Goal: Task Accomplishment & Management: Manage account settings

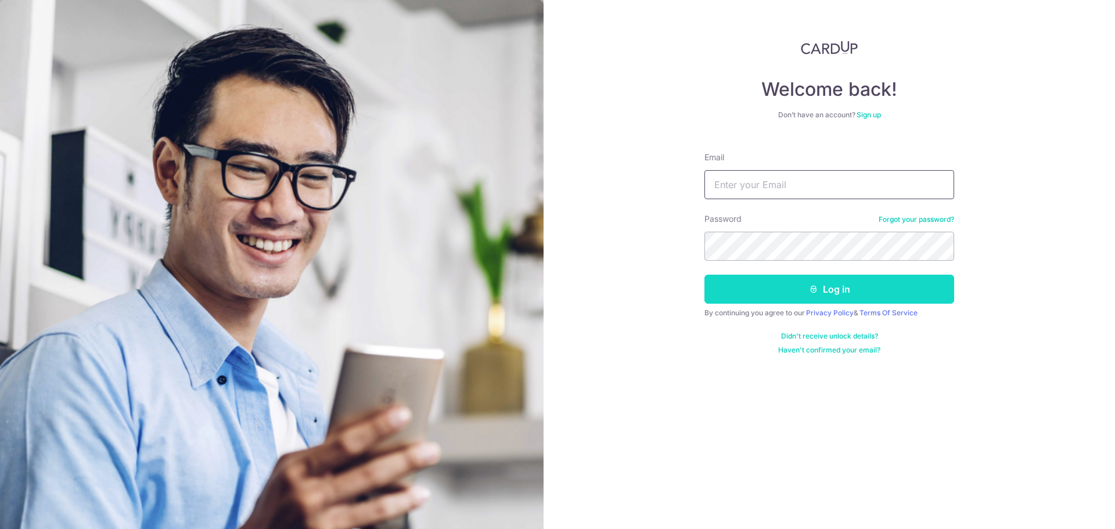
type input "[EMAIL_ADDRESS][DOMAIN_NAME]"
click at [782, 301] on button "Log in" at bounding box center [829, 289] width 250 height 29
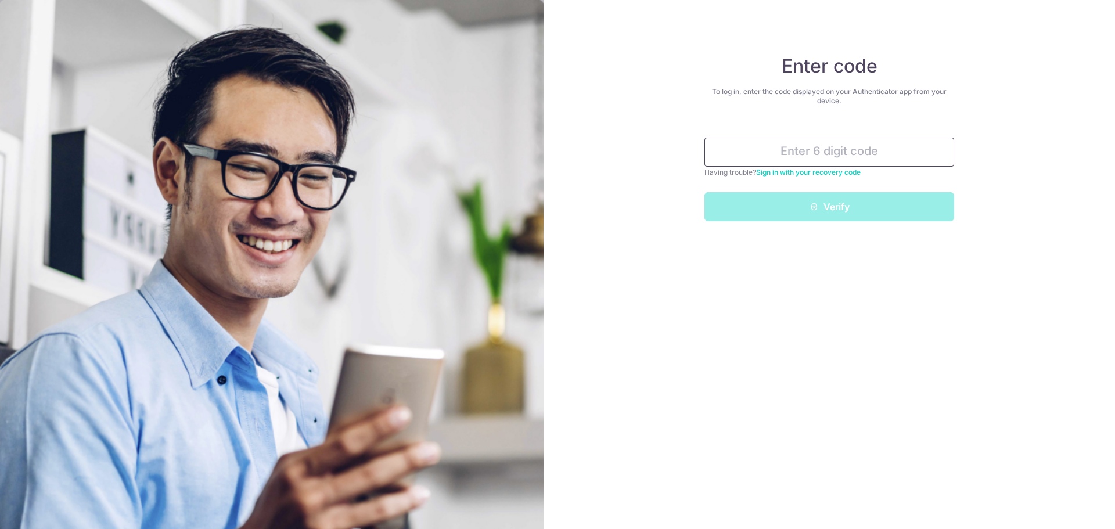
click at [821, 143] on input "text" at bounding box center [829, 152] width 250 height 29
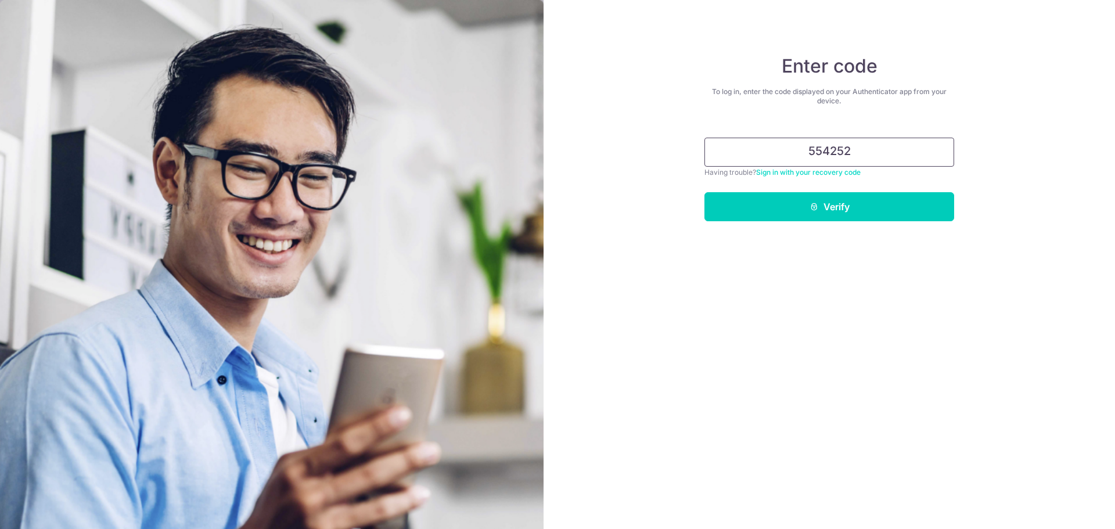
type input "554252"
click at [704, 192] on button "Verify" at bounding box center [829, 206] width 250 height 29
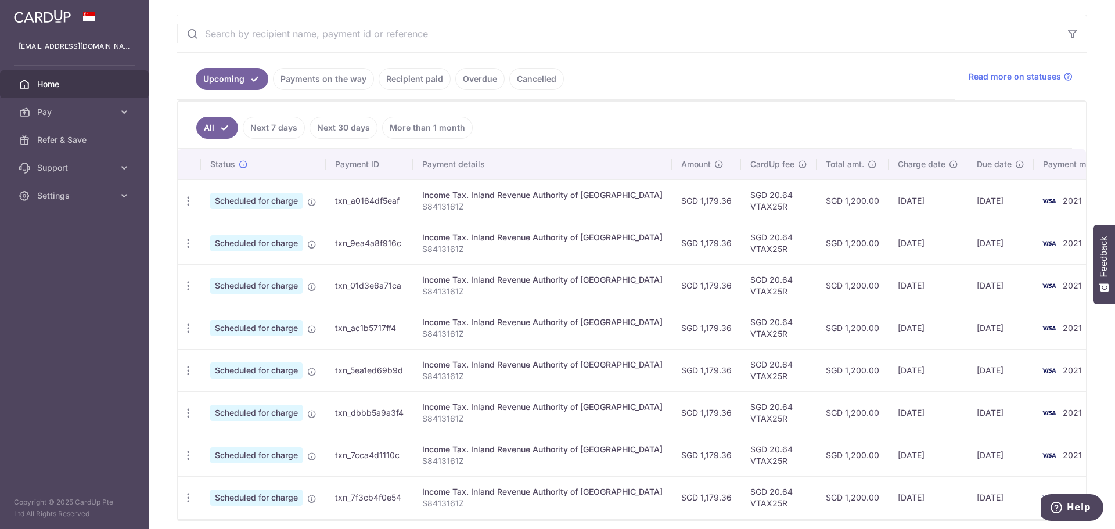
scroll to position [232, 0]
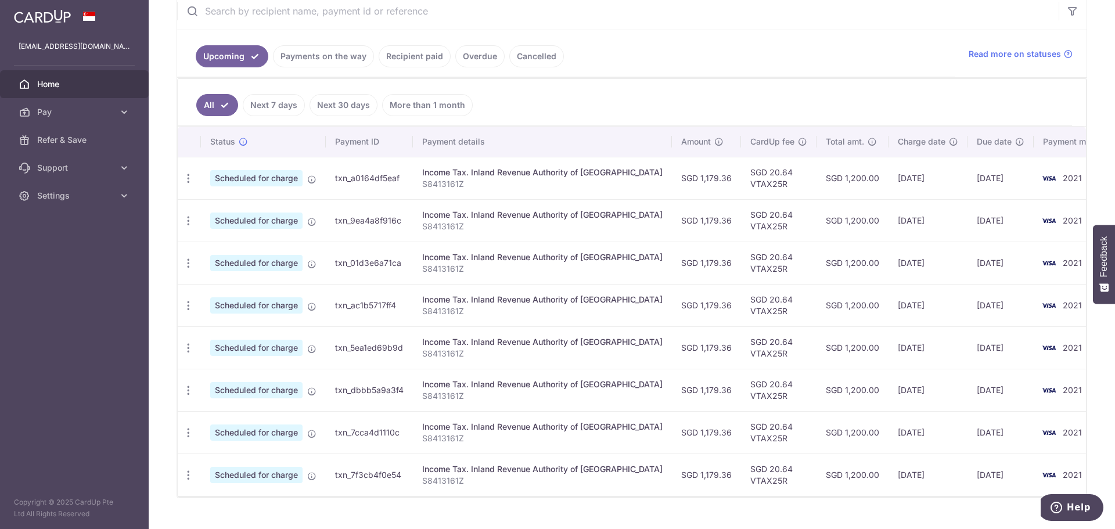
click at [672, 177] on td "SGD 1,179.36" at bounding box center [706, 178] width 69 height 42
click at [192, 178] on icon "button" at bounding box center [188, 178] width 12 height 12
click at [211, 208] on span "Update payment" at bounding box center [250, 210] width 79 height 14
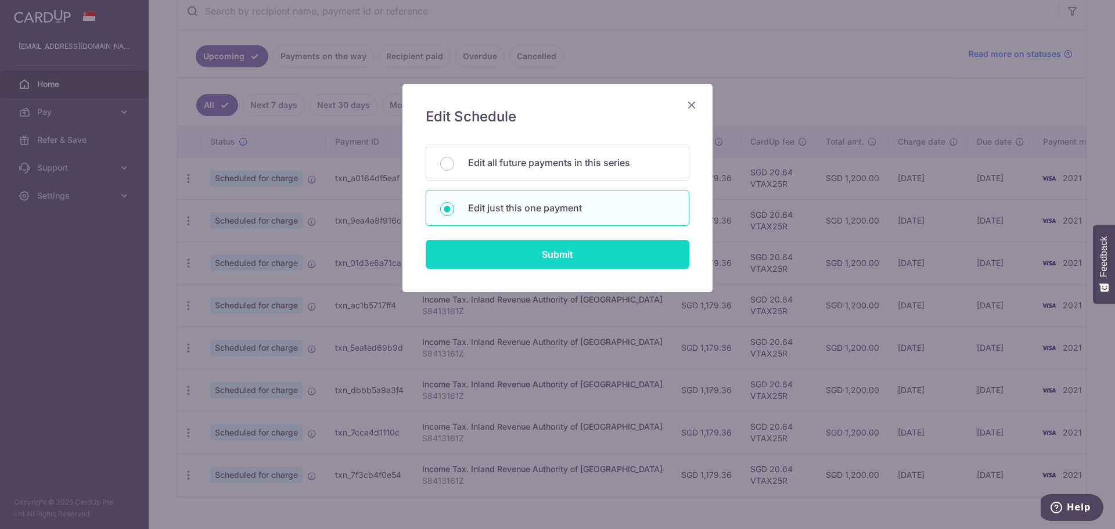
click at [569, 246] on input "Submit" at bounding box center [558, 254] width 264 height 29
radio input "true"
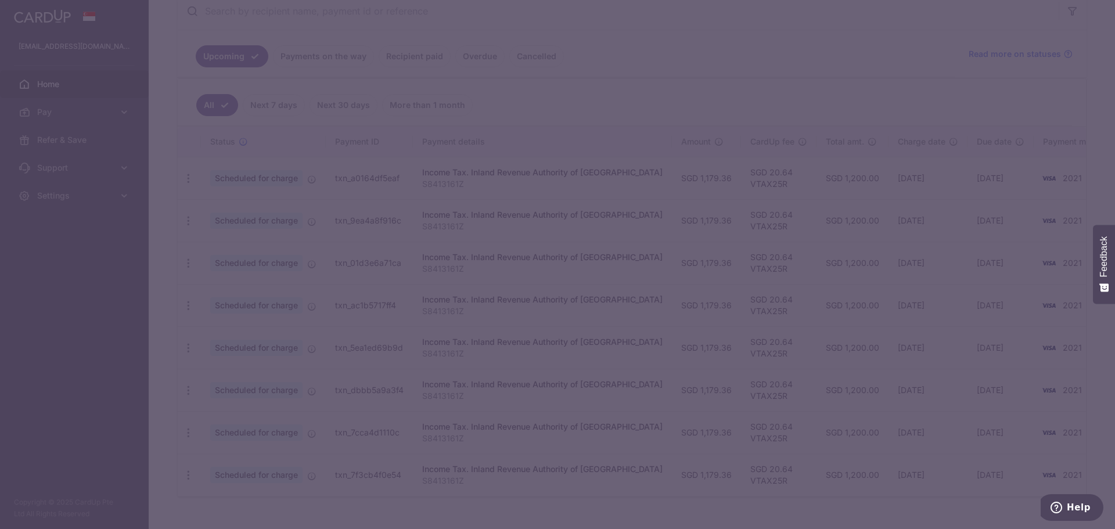
type input "1,179.36"
type input "[DATE]"
type input "S8413161Z"
type input "VTAX25R"
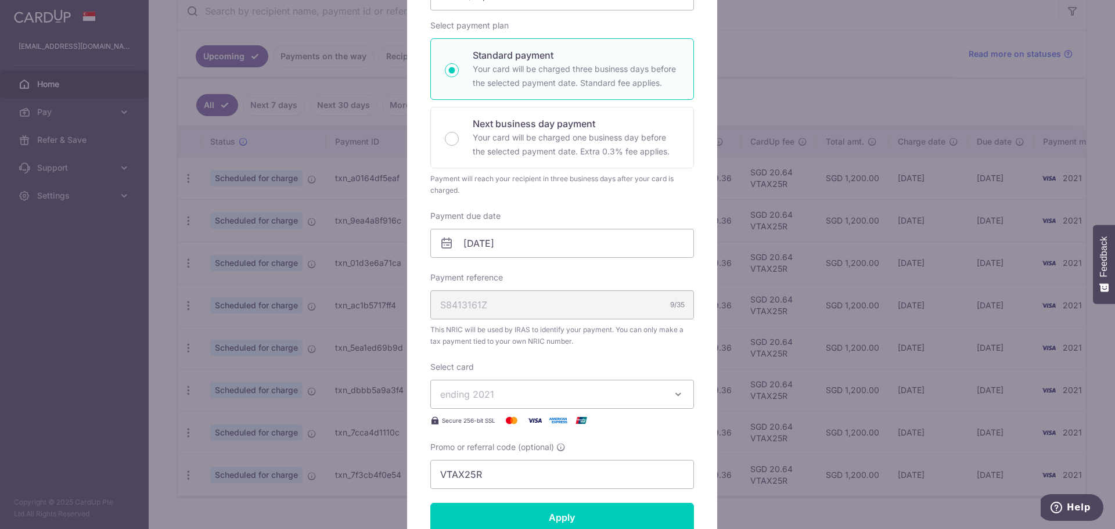
scroll to position [174, 0]
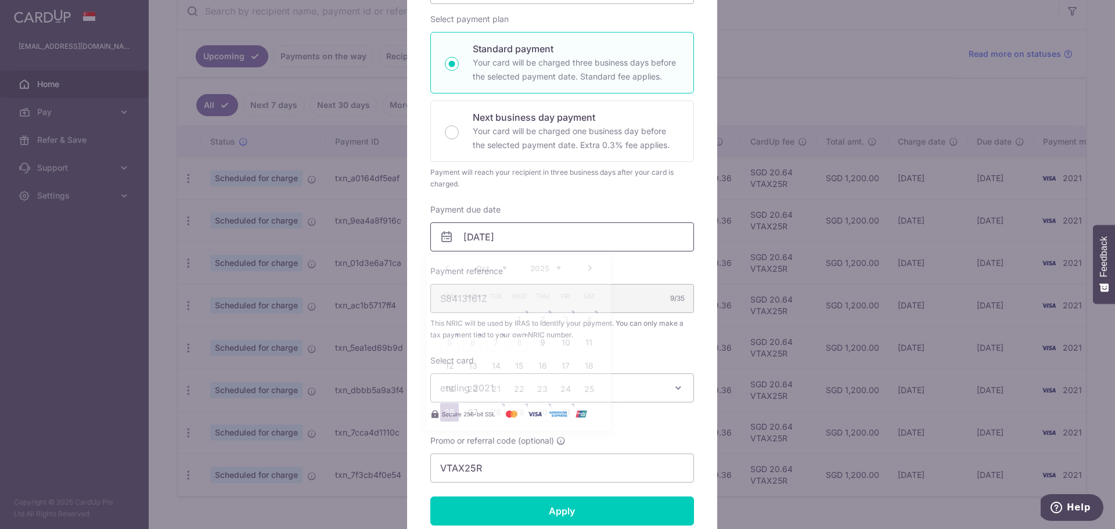
click at [581, 241] on input "[DATE]" at bounding box center [562, 236] width 264 height 29
click at [494, 367] on link "14" at bounding box center [496, 366] width 19 height 19
type input "[DATE]"
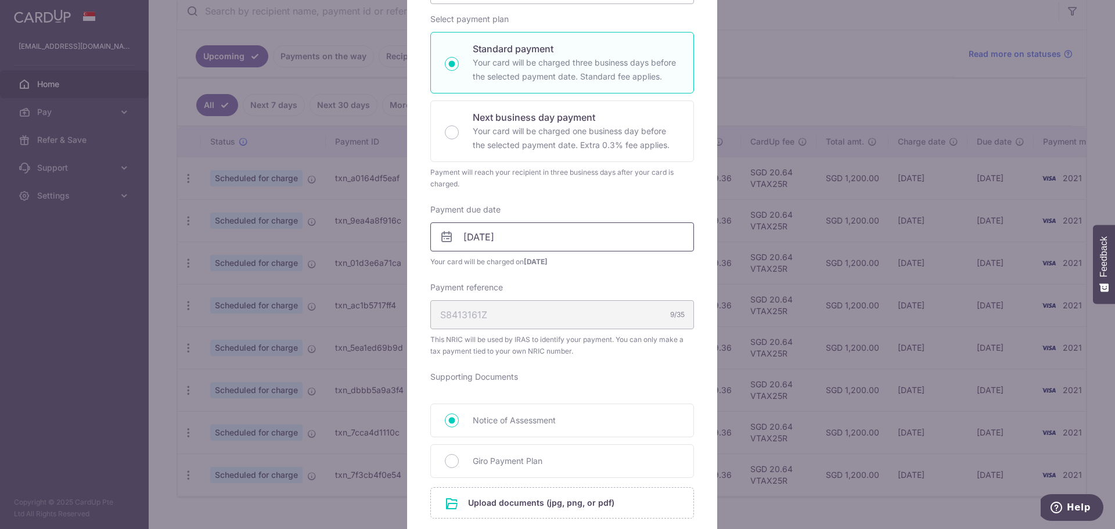
click at [559, 230] on input "[DATE]" at bounding box center [562, 236] width 264 height 29
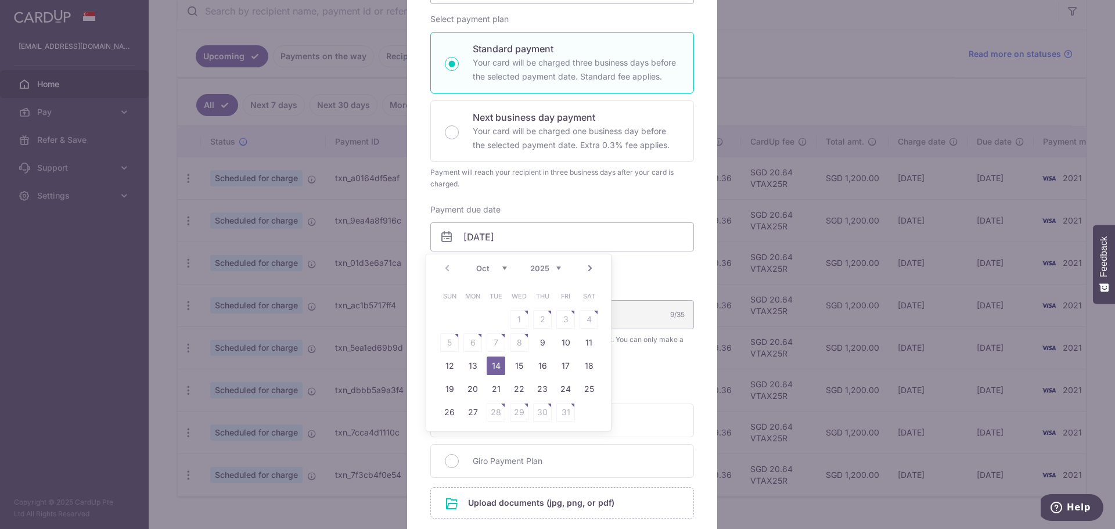
click at [660, 262] on span "Your card will be charged on [DATE]" at bounding box center [562, 262] width 264 height 12
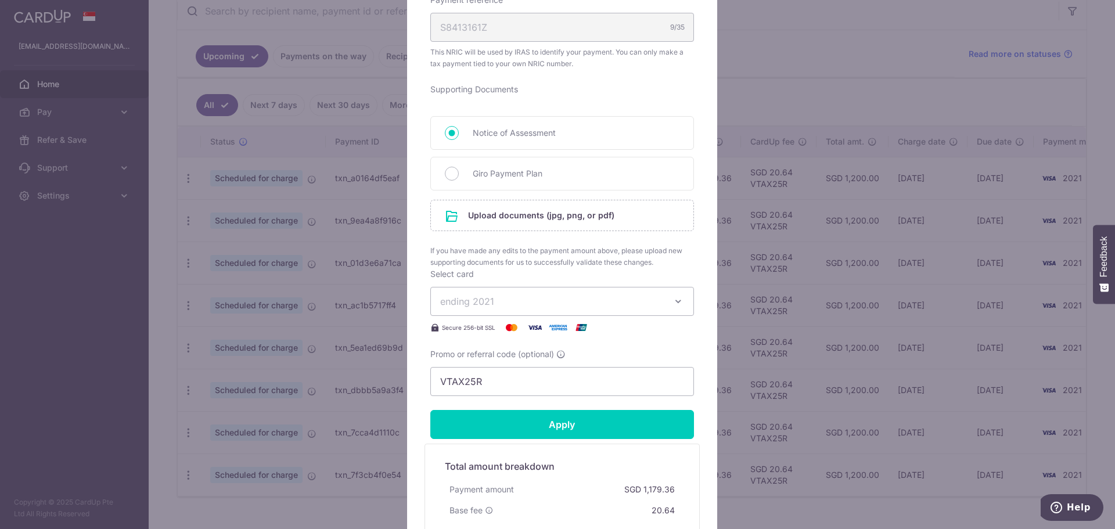
scroll to position [465, 0]
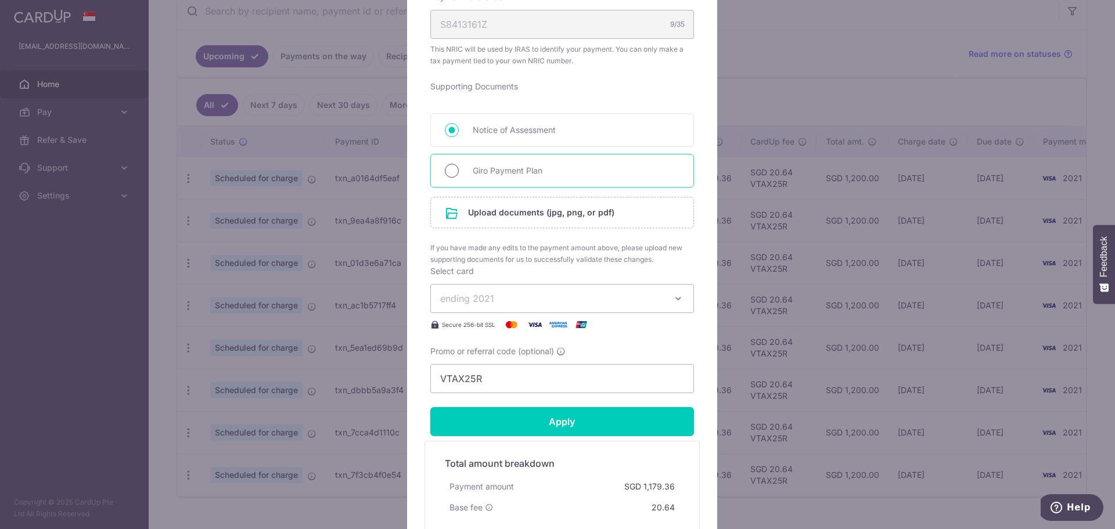
click at [448, 174] on input "Giro Payment Plan" at bounding box center [452, 171] width 14 height 14
radio input "true"
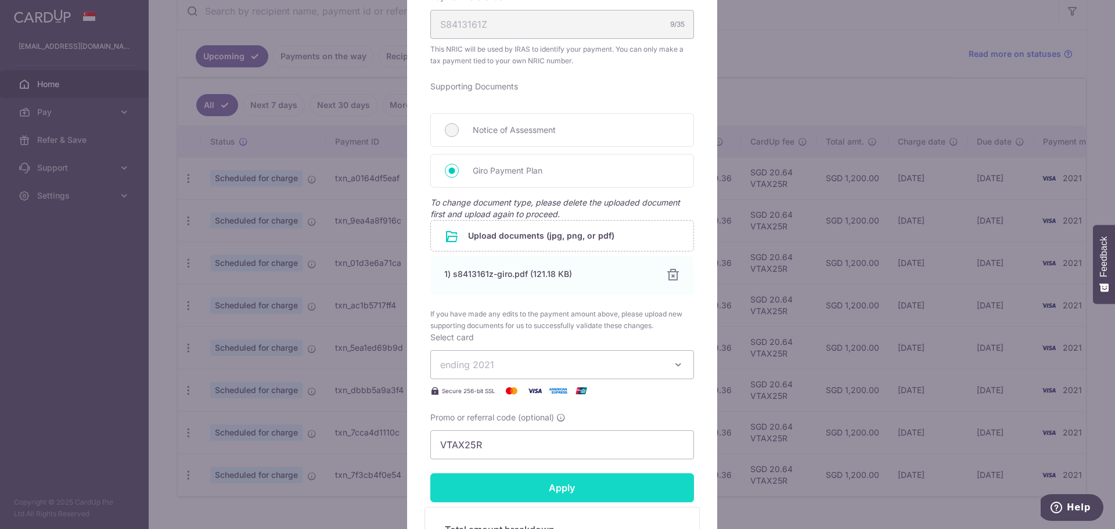
click at [562, 491] on input "Apply" at bounding box center [562, 487] width 264 height 29
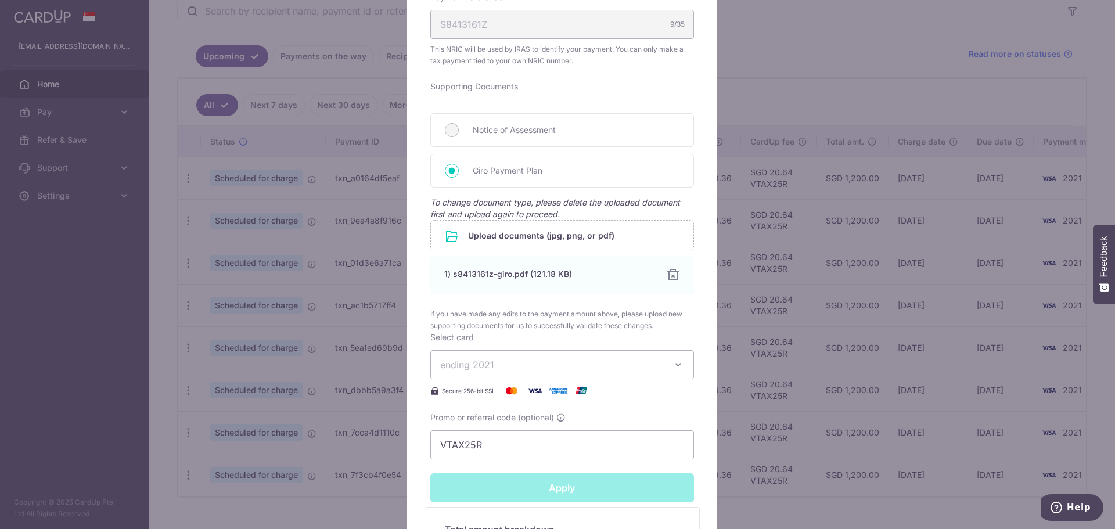
type input "Successfully Applied"
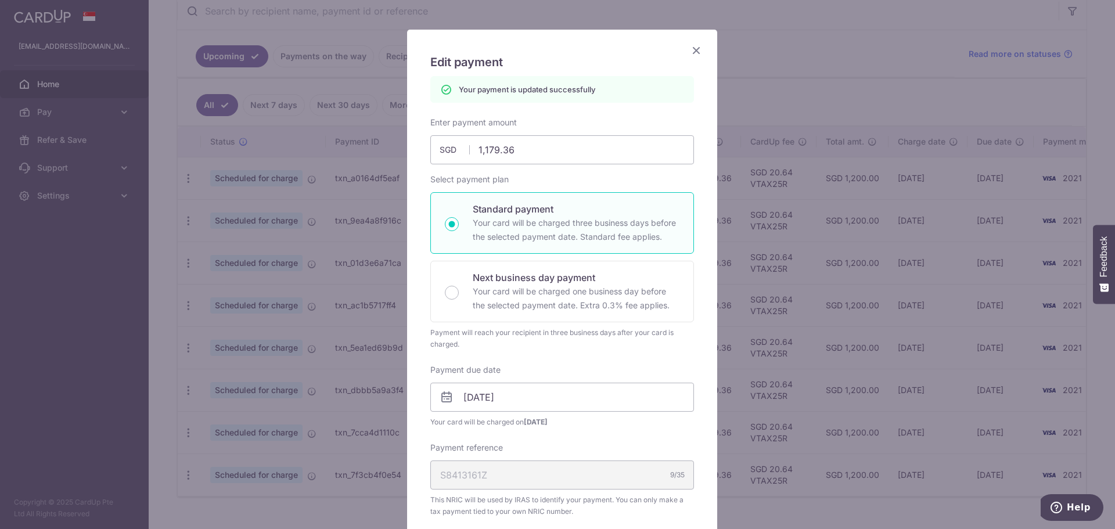
scroll to position [0, 0]
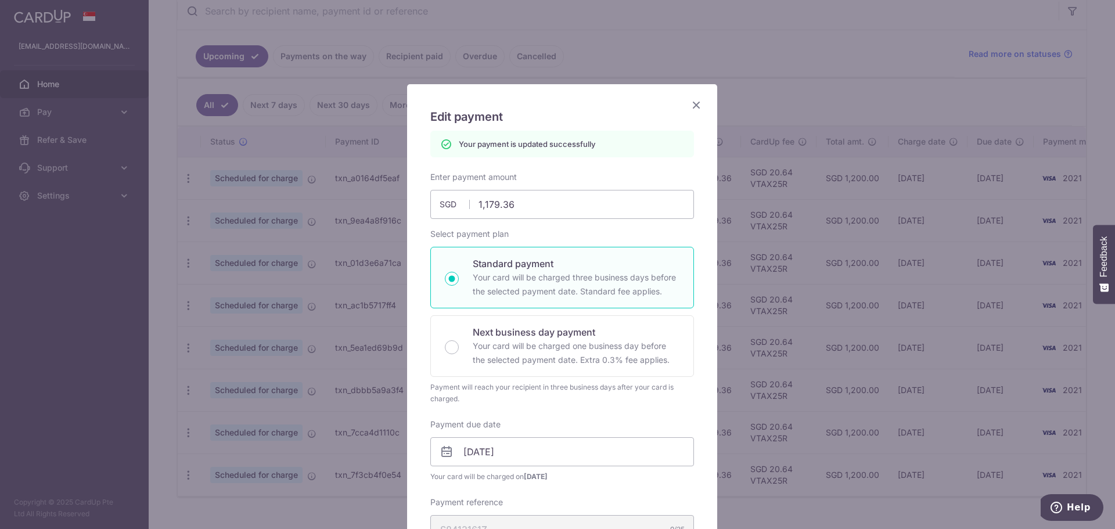
click at [692, 100] on icon "Close" at bounding box center [696, 105] width 14 height 15
